Goal: Obtain resource: Download file/media

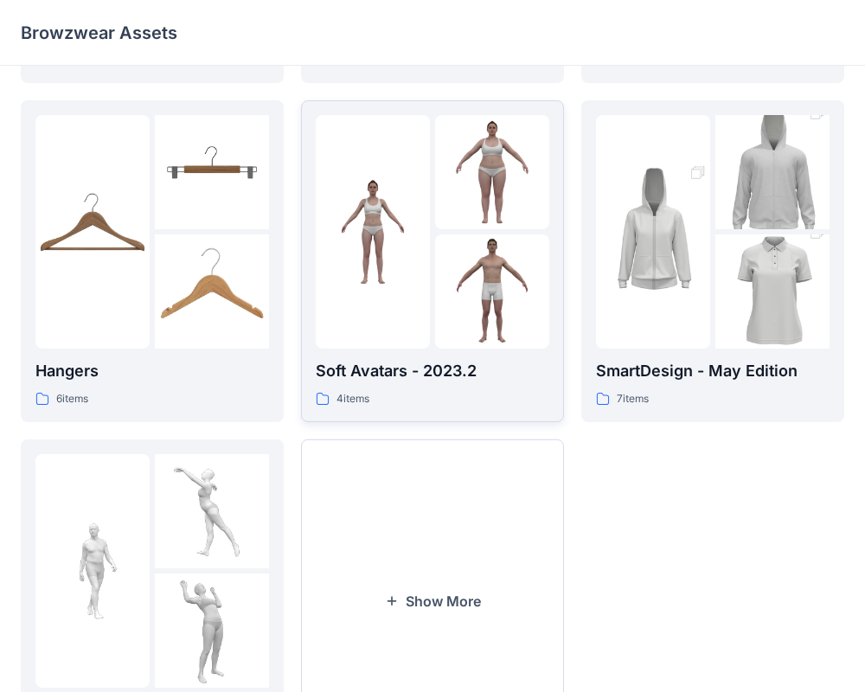
scroll to position [340, 0]
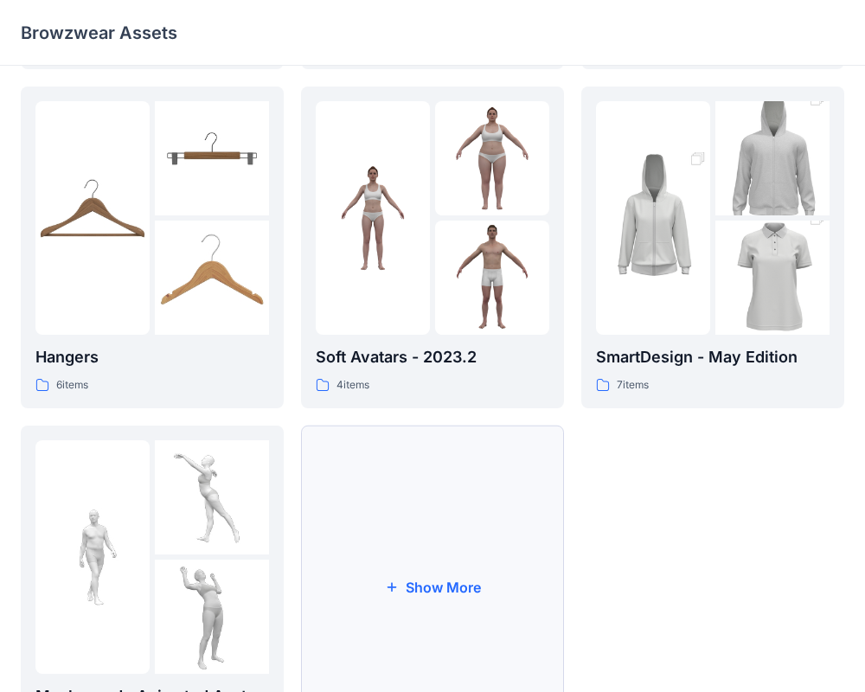
click at [452, 470] on button "Show More" at bounding box center [432, 587] width 263 height 323
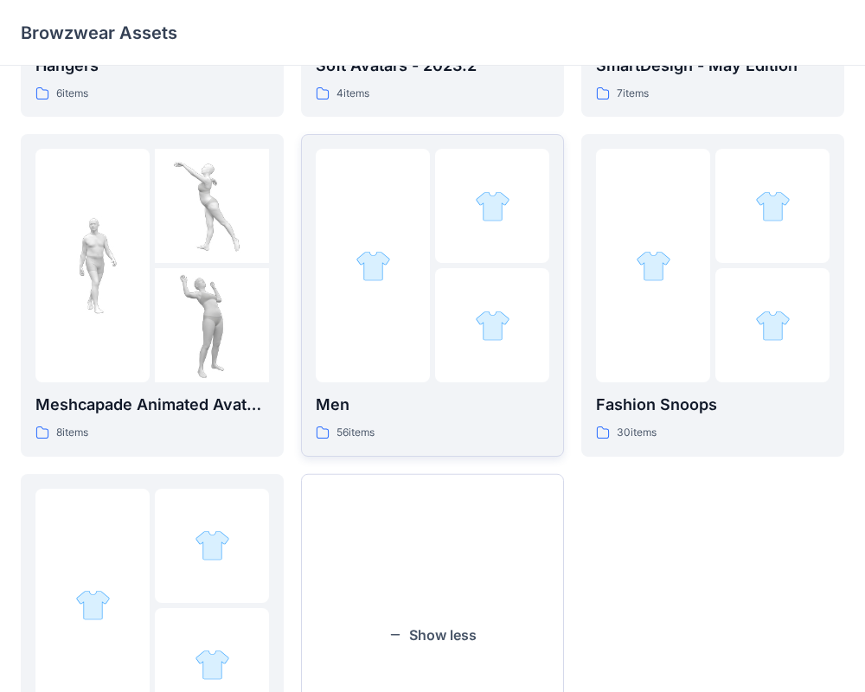
scroll to position [643, 0]
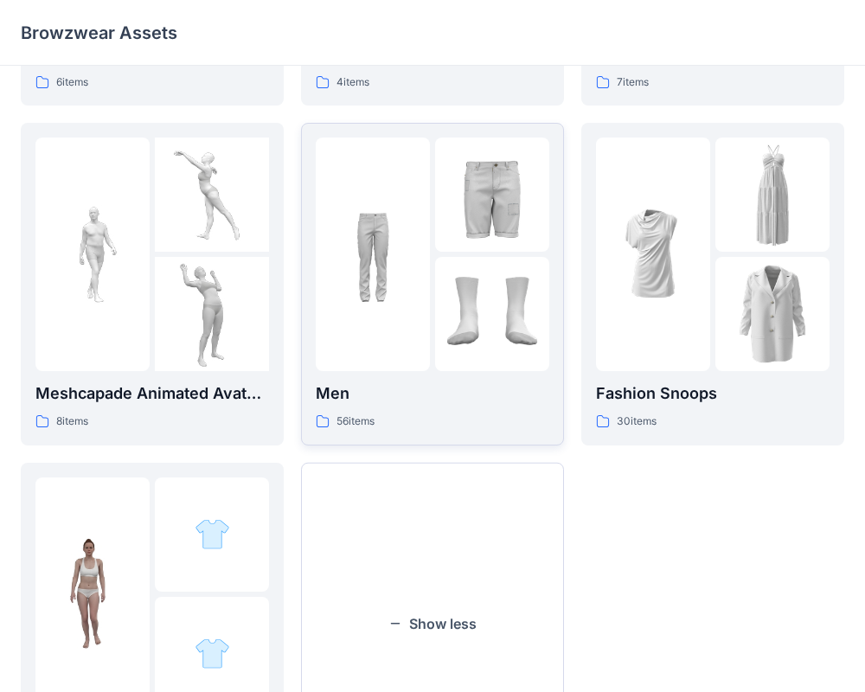
click at [428, 252] on div at bounding box center [373, 255] width 114 height 234
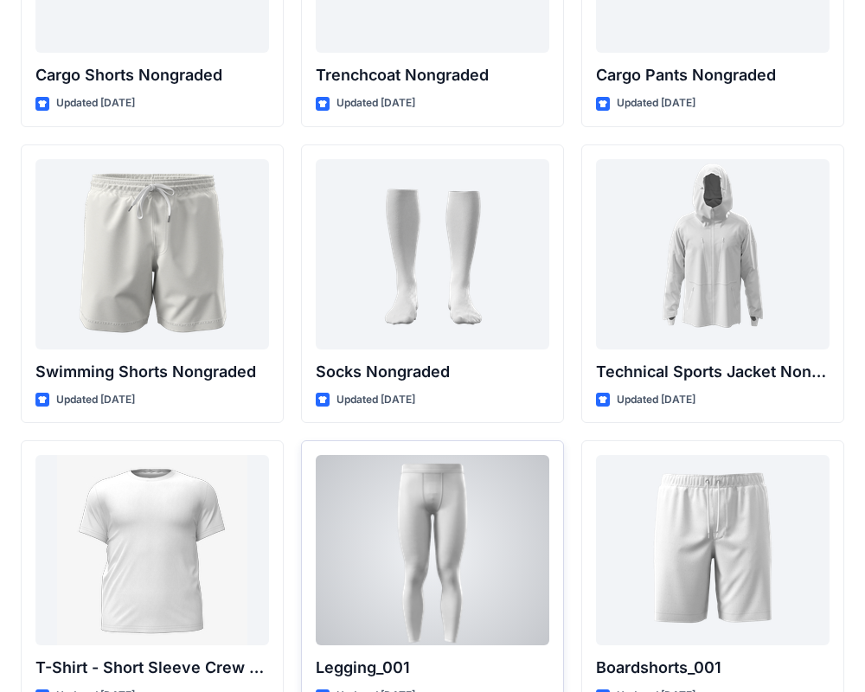
scroll to position [3017, 0]
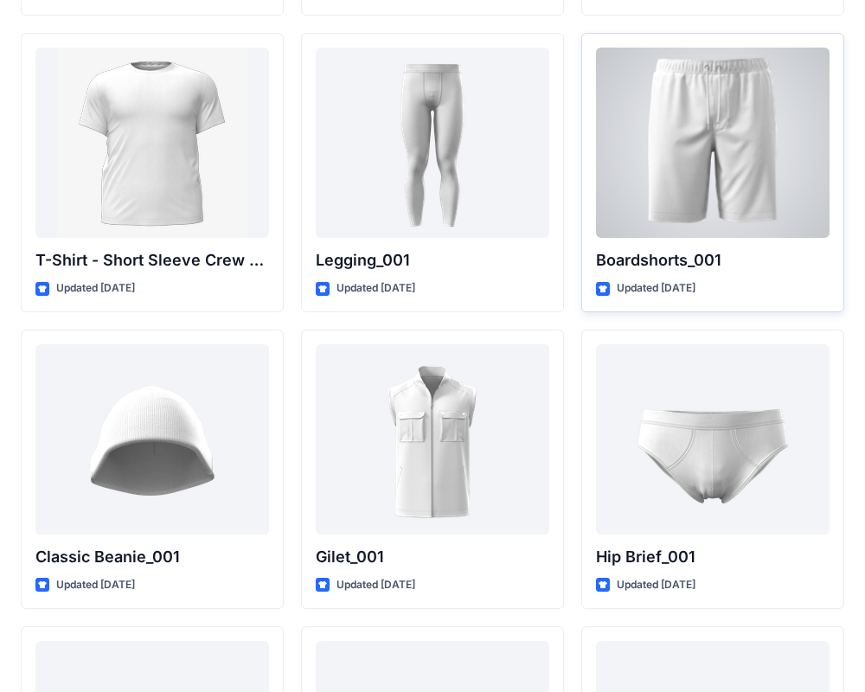
click at [772, 119] on div at bounding box center [713, 143] width 234 height 190
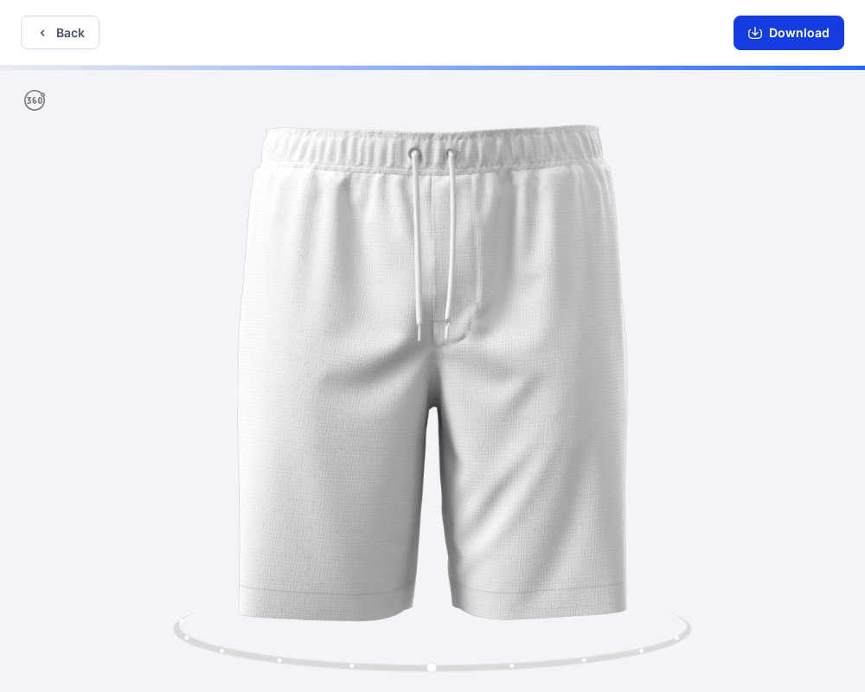
click at [787, 37] on button "Download" at bounding box center [789, 33] width 111 height 35
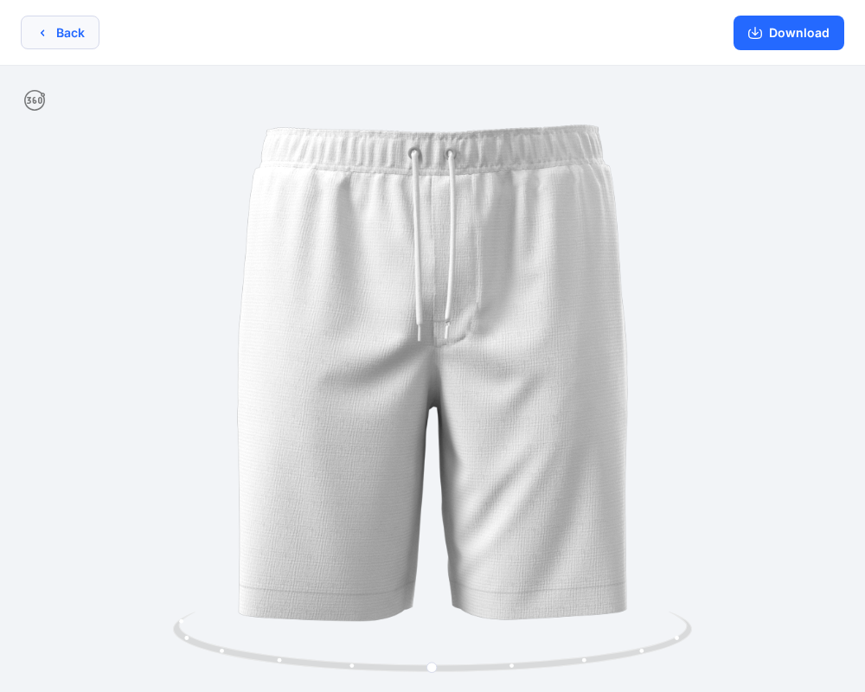
click at [55, 32] on button "Back" at bounding box center [60, 33] width 79 height 34
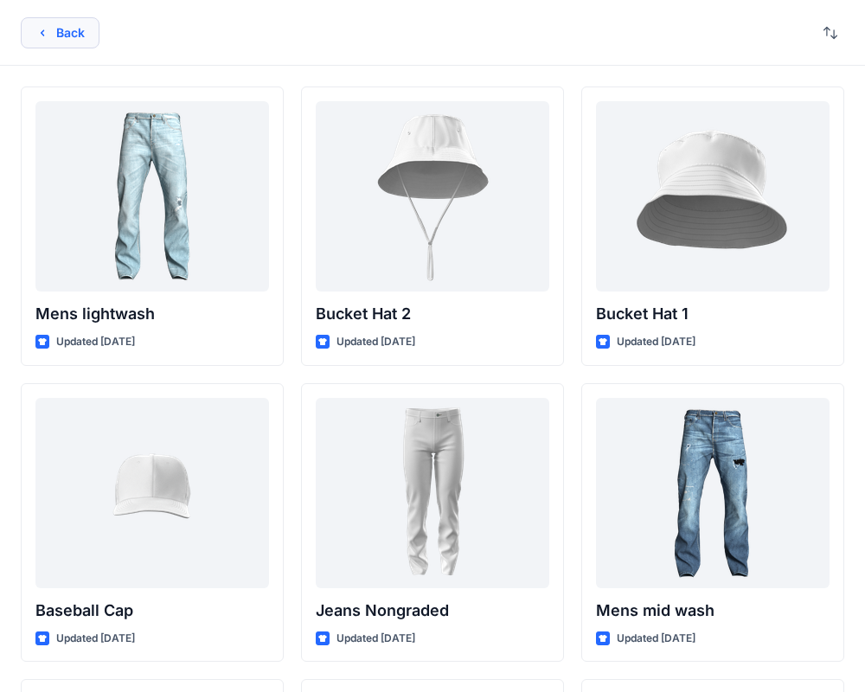
click at [54, 37] on button "Back" at bounding box center [60, 32] width 79 height 31
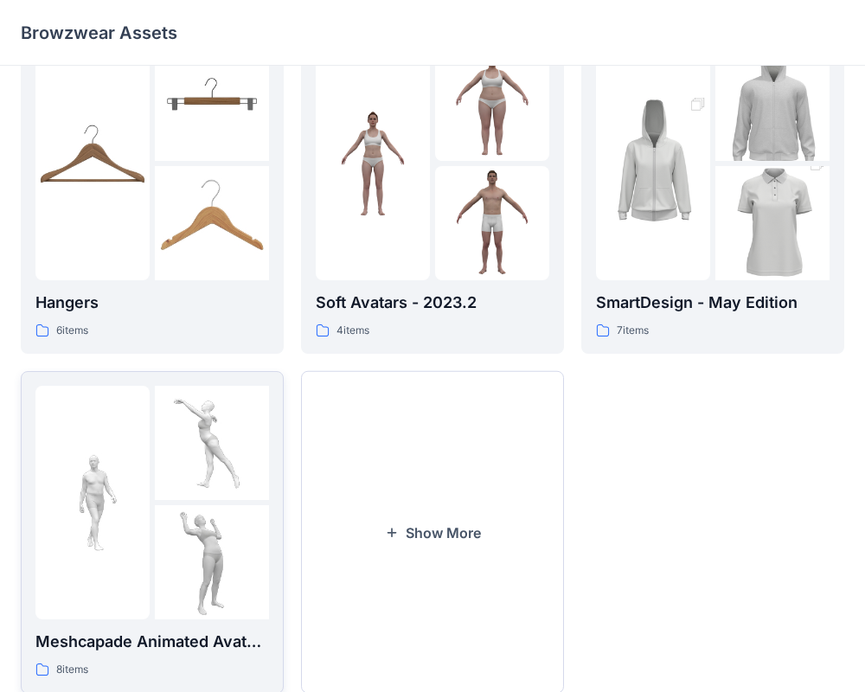
scroll to position [394, 0]
click at [425, 440] on button "Show More" at bounding box center [432, 533] width 263 height 323
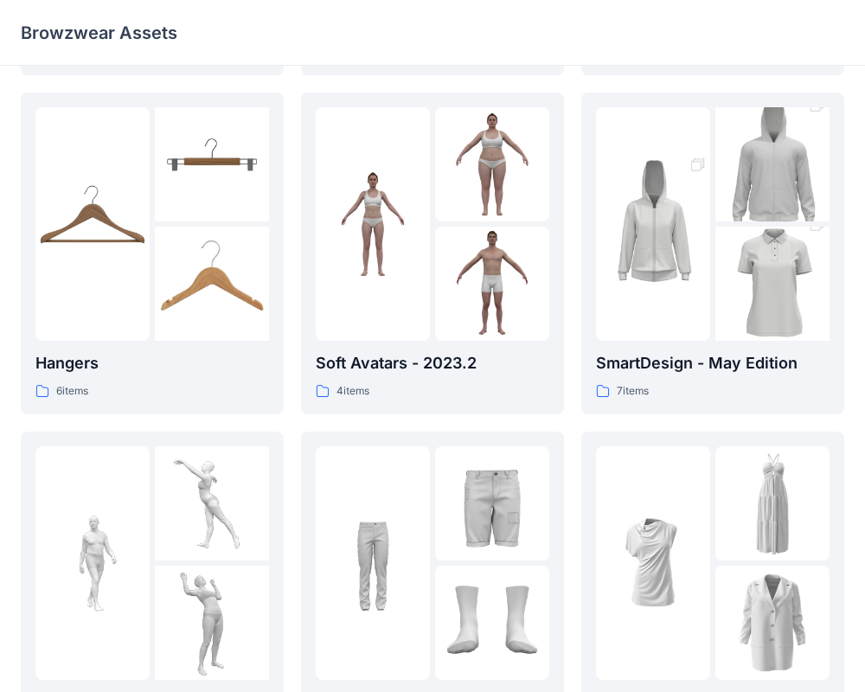
scroll to position [193, 0]
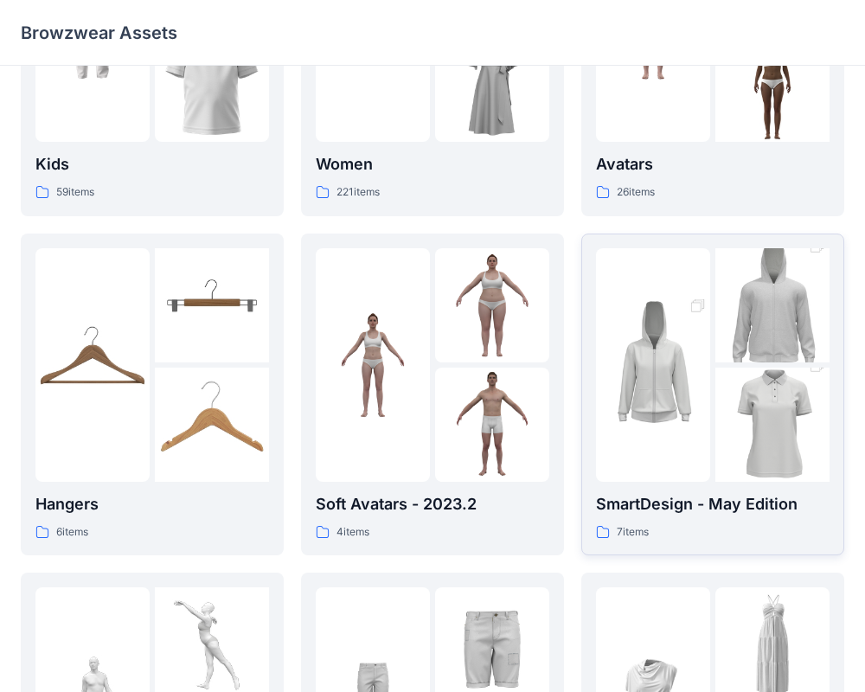
click at [665, 427] on img at bounding box center [653, 364] width 114 height 171
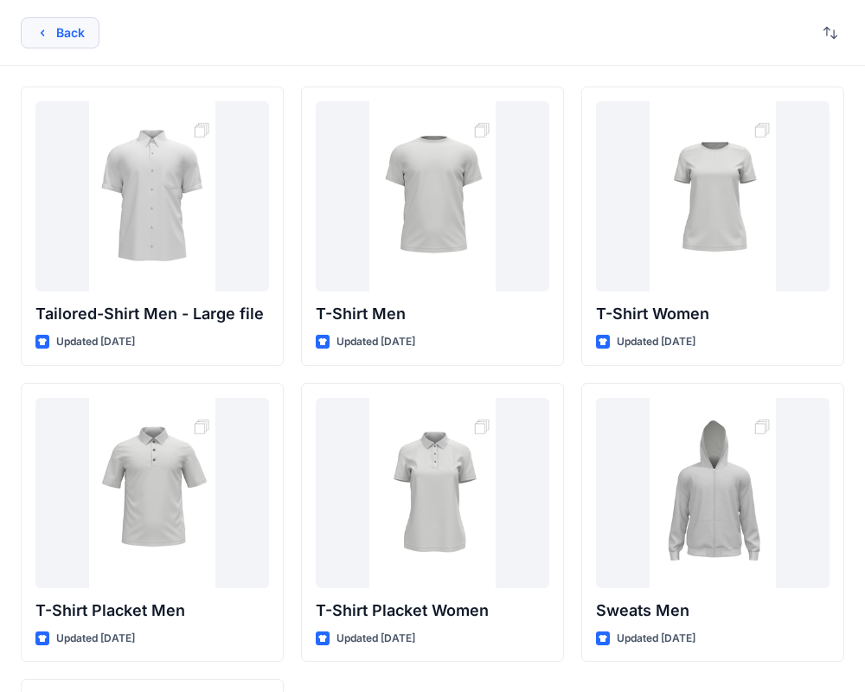
click at [61, 48] on button "Back" at bounding box center [60, 32] width 79 height 31
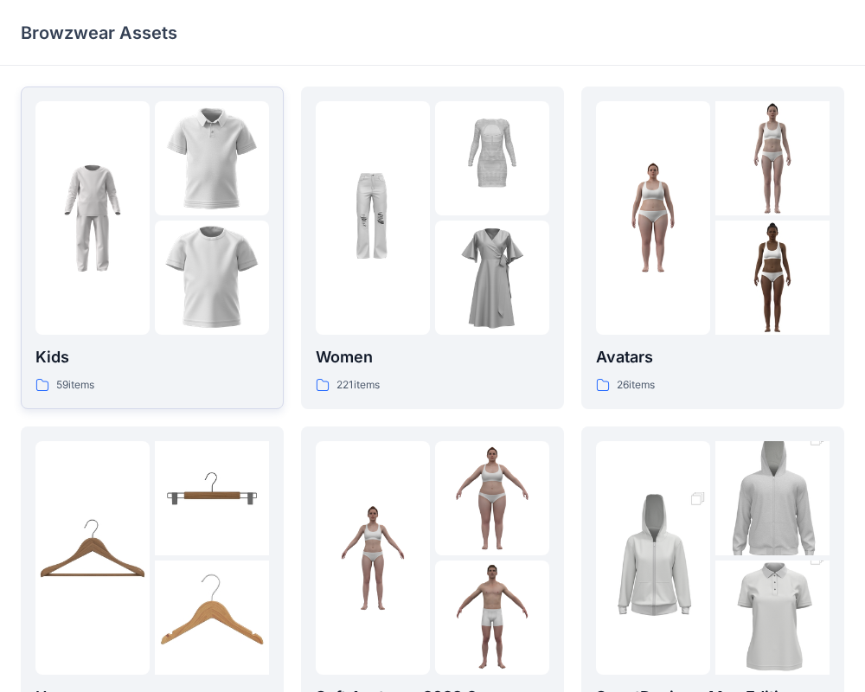
click at [202, 280] on img at bounding box center [212, 278] width 114 height 114
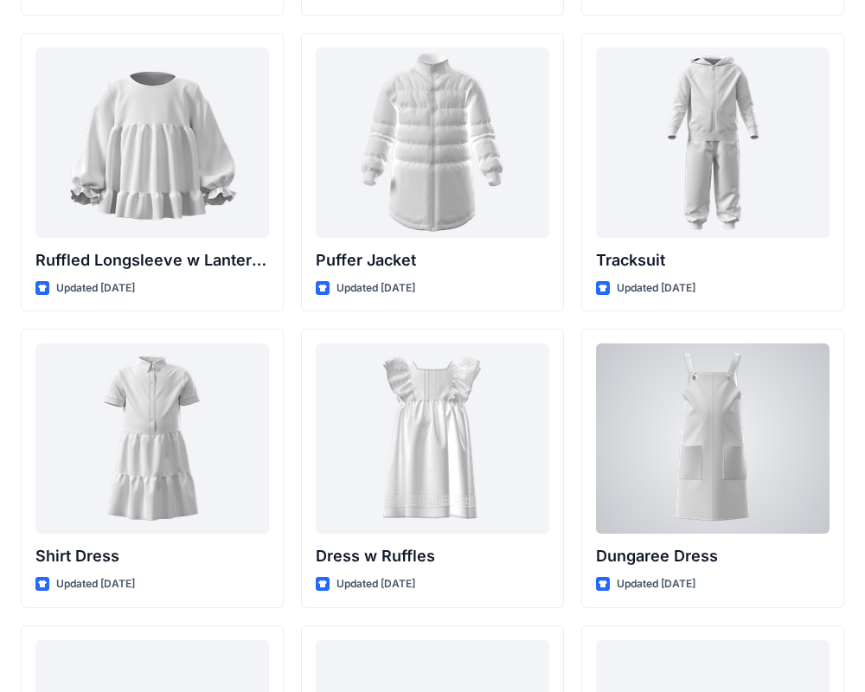
scroll to position [4756, 0]
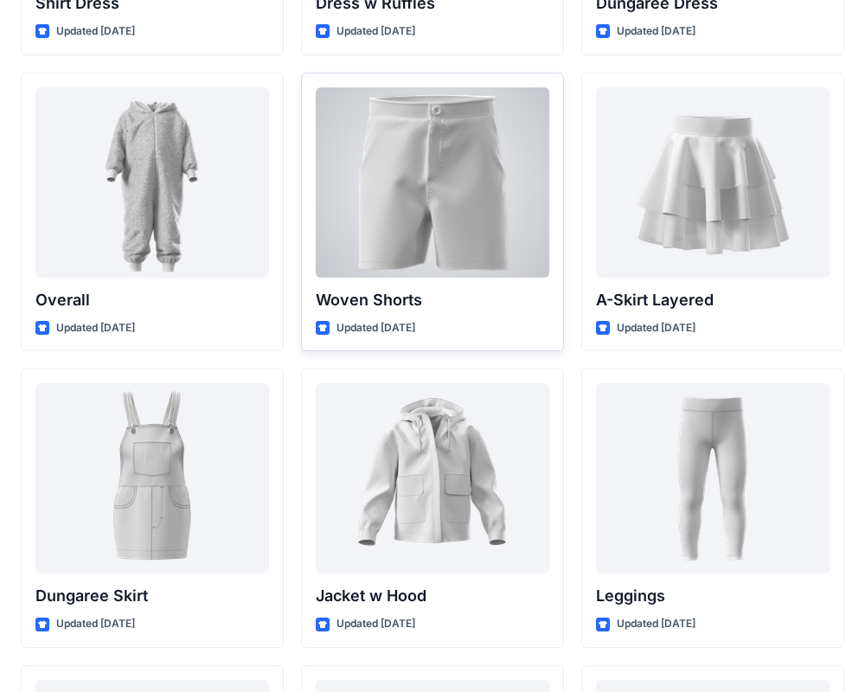
click at [456, 201] on div at bounding box center [433, 182] width 234 height 190
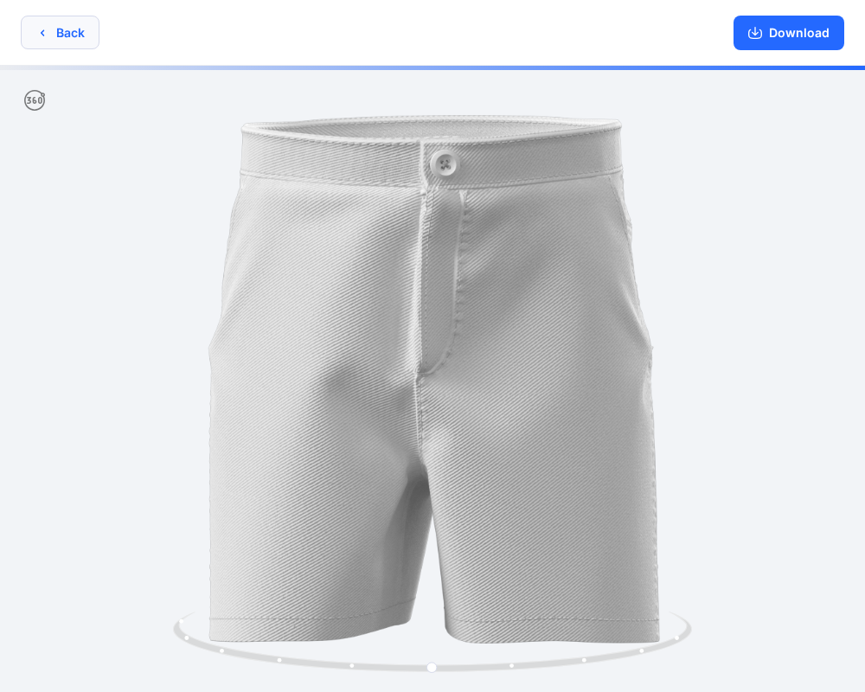
click at [53, 35] on button "Back" at bounding box center [60, 33] width 79 height 34
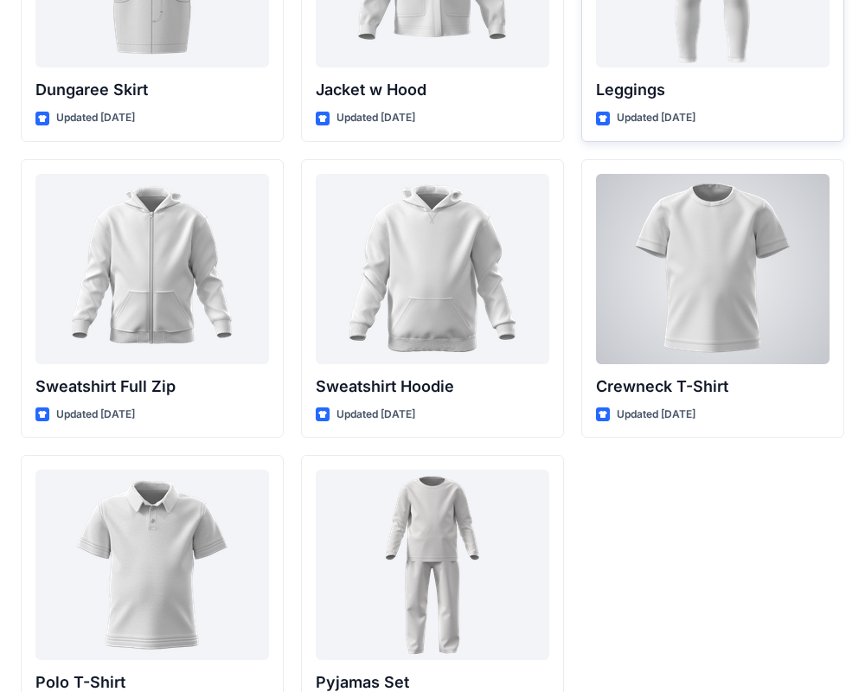
scroll to position [5326, 0]
